Goal: Task Accomplishment & Management: Manage account settings

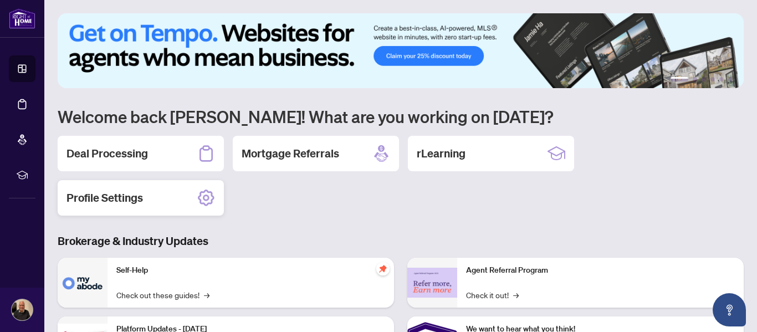
click at [137, 201] on h2 "Profile Settings" at bounding box center [104, 198] width 76 height 16
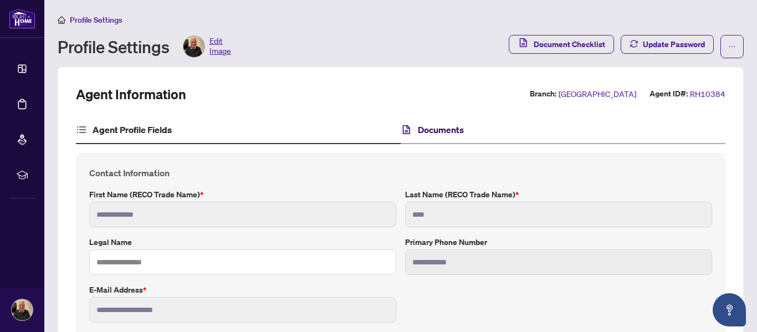
click at [438, 131] on h4 "Documents" at bounding box center [441, 129] width 46 height 13
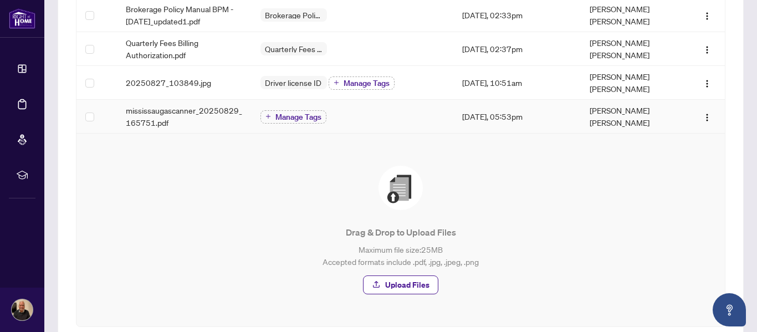
scroll to position [361, 0]
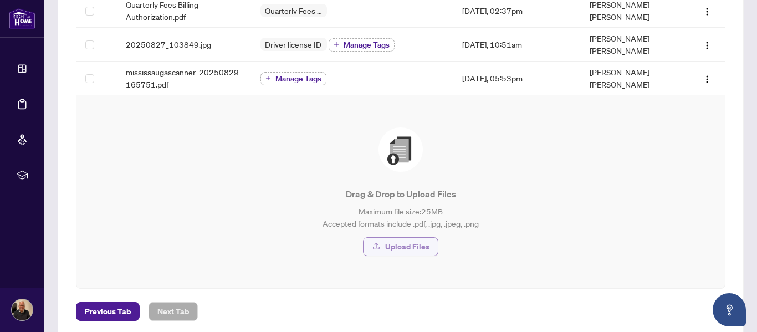
click at [410, 238] on span "Upload Files" at bounding box center [407, 247] width 44 height 18
click at [418, 238] on span "Upload Files" at bounding box center [407, 247] width 44 height 18
click at [417, 238] on span "Upload Files" at bounding box center [407, 247] width 44 height 18
click at [397, 238] on span "Upload Files" at bounding box center [407, 247] width 44 height 18
